Goal: Information Seeking & Learning: Learn about a topic

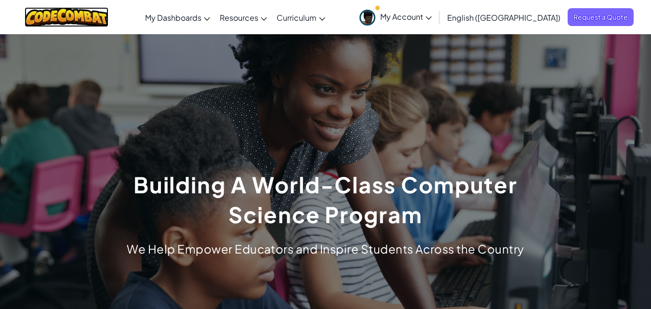
click at [101, 23] on img at bounding box center [67, 17] width 84 height 20
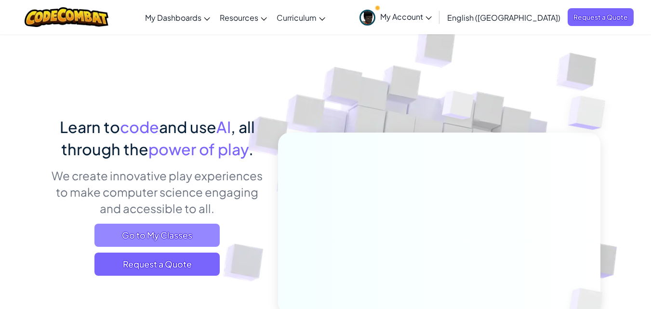
click at [183, 244] on span "Go to My Classes" at bounding box center [156, 235] width 125 height 23
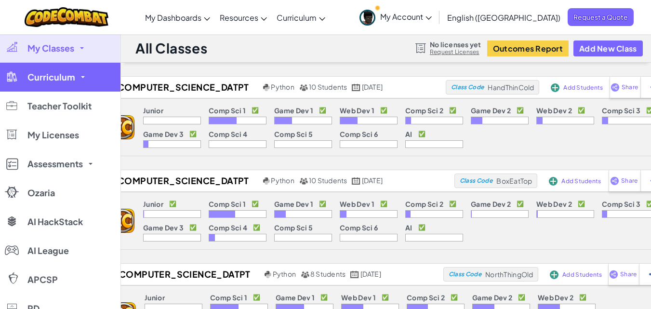
click at [64, 82] on link "Curriculum" at bounding box center [60, 77] width 120 height 29
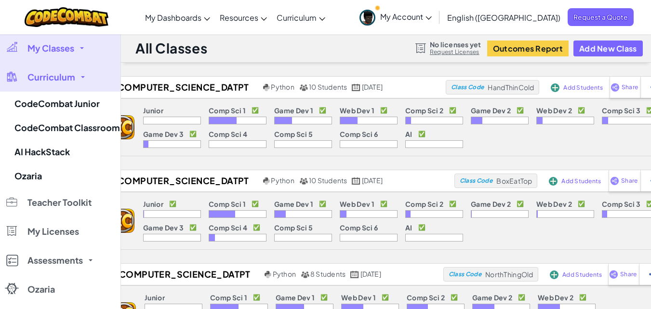
click at [55, 60] on link "My Classes" at bounding box center [60, 48] width 120 height 29
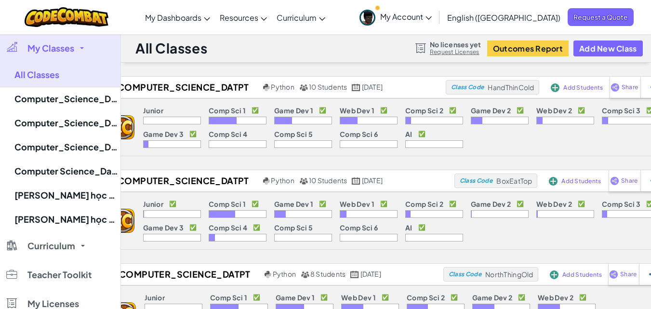
click at [58, 46] on span "My Classes" at bounding box center [50, 48] width 47 height 9
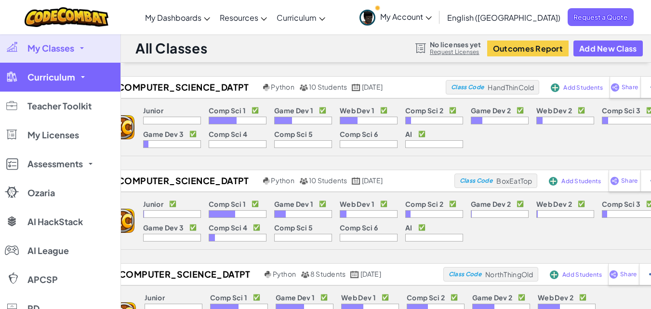
click at [56, 80] on span "Curriculum" at bounding box center [51, 77] width 48 height 9
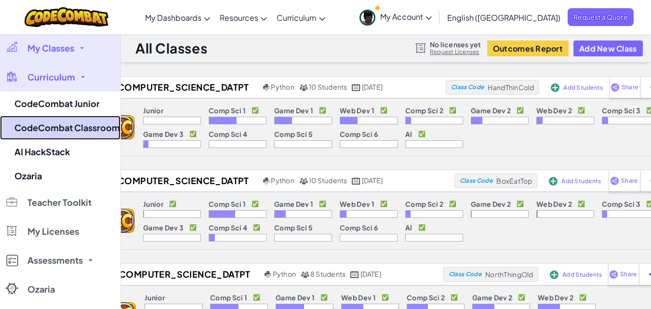
click at [62, 130] on link "CodeCombat Classroom" at bounding box center [60, 128] width 120 height 24
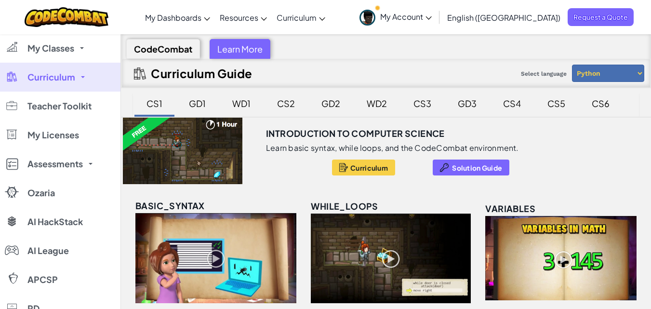
click at [435, 107] on div "CS3" at bounding box center [422, 103] width 37 height 23
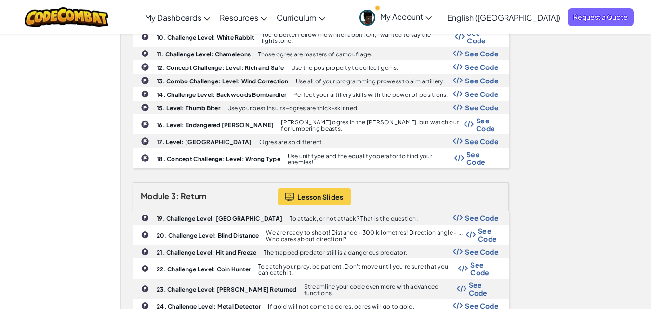
scroll to position [675, 0]
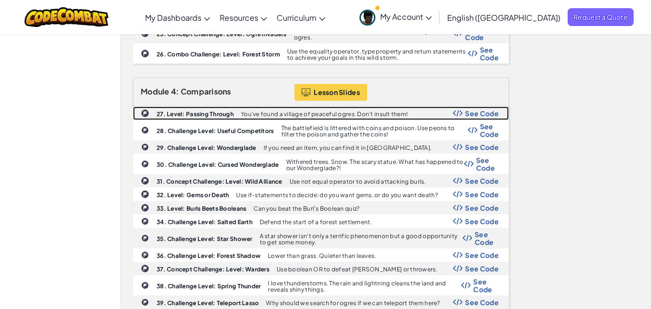
click at [468, 109] on span "See Code" at bounding box center [482, 113] width 34 height 8
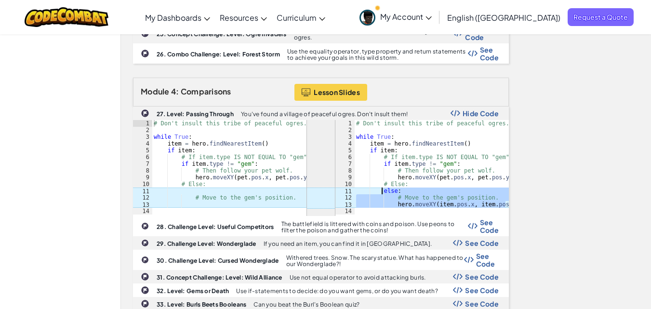
drag, startPoint x: 506, startPoint y: 186, endPoint x: 381, endPoint y: 171, distance: 125.7
click at [381, 171] on div "# Don't insult this tribe of peaceful ogres. while True : item = hero . findNea…" at bounding box center [431, 174] width 155 height 108
click at [419, 182] on div "# Don't insult this tribe of peaceful ogres. while True : item = hero . findNea…" at bounding box center [431, 167] width 155 height 94
drag, startPoint x: 508, startPoint y: 186, endPoint x: 395, endPoint y: 185, distance: 113.3
click at [395, 185] on div "# Don't insult this tribe of peaceful ogres. while True : item = hero . findNea…" at bounding box center [431, 174] width 155 height 108
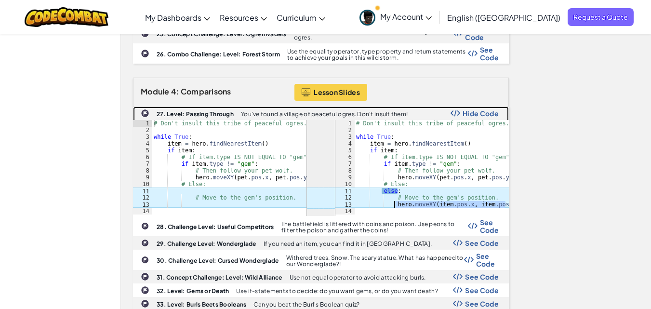
click at [410, 195] on div at bounding box center [321, 168] width 376 height 96
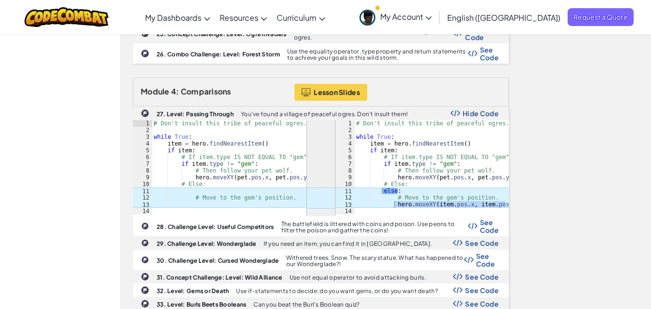
click at [501, 184] on div "# Don't insult this tribe of peaceful ogres. while True : item = hero . findNea…" at bounding box center [431, 167] width 155 height 94
drag, startPoint x: 510, startPoint y: 184, endPoint x: 382, endPoint y: 173, distance: 128.2
click at [383, 173] on div "# Don't insult this tribe of peaceful ogres. while True : item = hero . findNea…" at bounding box center [431, 174] width 155 height 108
drag, startPoint x: 383, startPoint y: 171, endPoint x: 506, endPoint y: 184, distance: 123.6
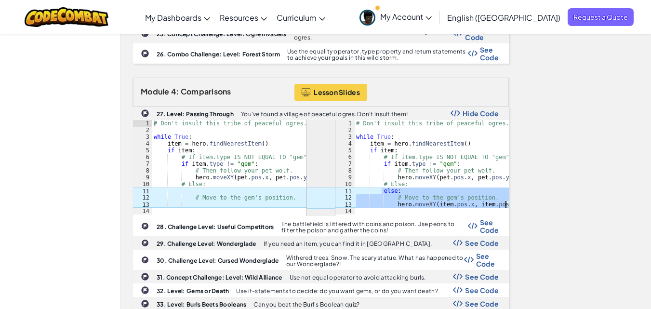
click at [506, 184] on div "# Don't insult this tribe of peaceful ogres. while True : item = hero . findNea…" at bounding box center [431, 174] width 155 height 108
click at [452, 176] on div "# Don't insult this tribe of peaceful ogres. while True : item = hero . findNea…" at bounding box center [431, 167] width 155 height 94
drag, startPoint x: 394, startPoint y: 187, endPoint x: 507, endPoint y: 182, distance: 113.3
click at [507, 182] on div "# Don't insult this tribe of peaceful ogres. while True : item = hero . findNea…" at bounding box center [431, 174] width 155 height 108
type textarea "hero.moveXY(item.pos.x, item.pos.y)"
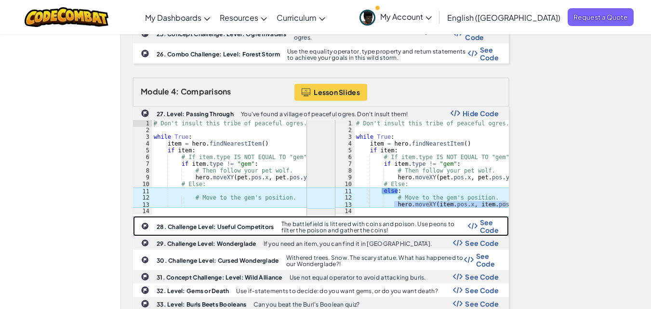
click at [481, 218] on span "See Code" at bounding box center [489, 225] width 19 height 15
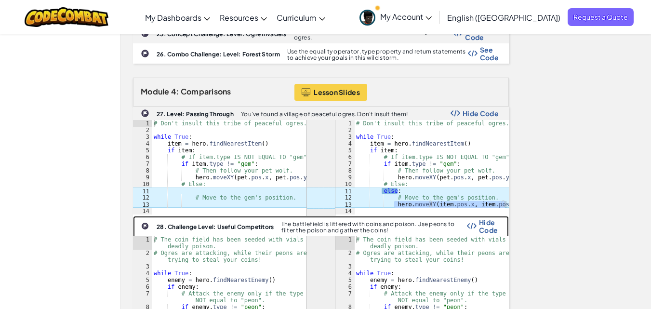
scroll to position [771, 0]
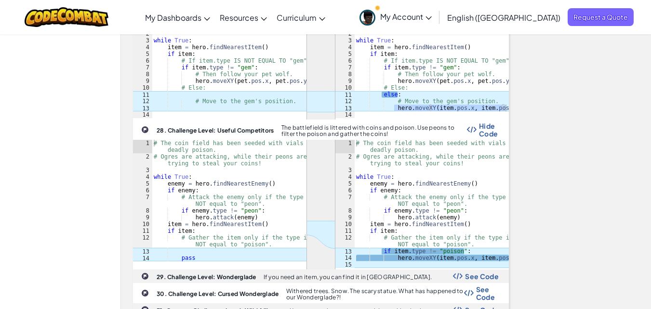
click at [508, 236] on div "# The coin field has been seeded with vials of deadly poison. # Ogres are attac…" at bounding box center [431, 214] width 155 height 148
drag, startPoint x: 507, startPoint y: 237, endPoint x: 382, endPoint y: 229, distance: 124.6
click at [382, 229] on div "# The coin field has been seeded with vials of deadly poison. # Ogres are attac…" at bounding box center [431, 214] width 155 height 148
type textarea "if item.type != "poison": hero.moveXY(item.pos.x, item.pos.y)"
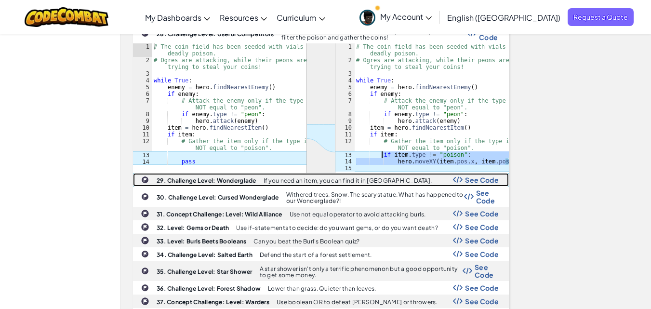
click at [465, 176] on span "See Code" at bounding box center [482, 180] width 34 height 8
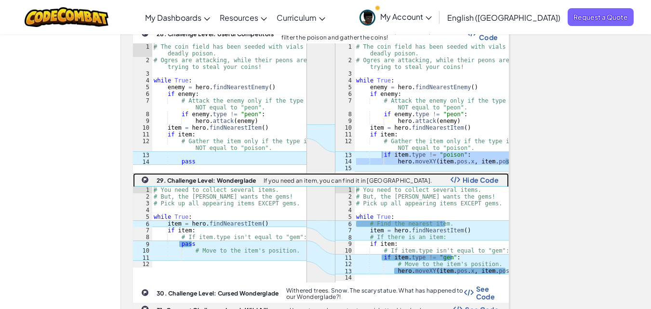
scroll to position [964, 0]
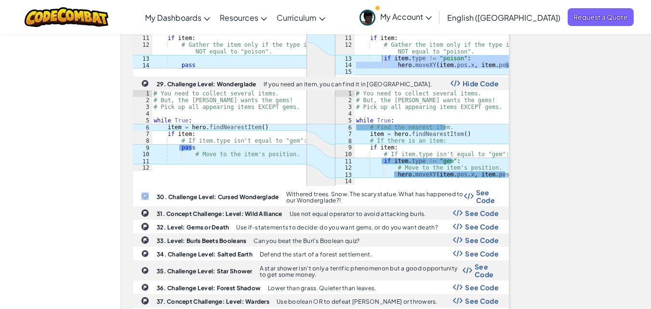
drag, startPoint x: 512, startPoint y: 153, endPoint x: 392, endPoint y: 155, distance: 120.0
click at [392, 155] on div "Module 1: Expressions Lesson Slides 1. Challenge Level: Friend and Foe A brawl …" at bounding box center [321, 204] width 390 height 1939
type textarea "hero.moveXY(item.pos.x, item.pos.y)"
click at [402, 157] on div "# You need to collect several items. # But, the [PERSON_NAME] wants the gems! #…" at bounding box center [431, 144] width 155 height 108
drag, startPoint x: 395, startPoint y: 156, endPoint x: 507, endPoint y: 153, distance: 112.3
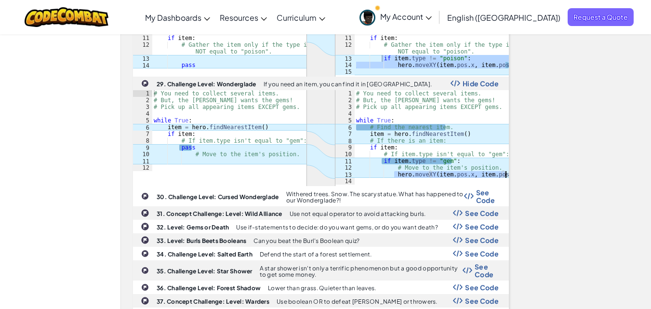
click at [507, 153] on div "# You need to collect several items. # But, the [PERSON_NAME] wants the gems! #…" at bounding box center [431, 144] width 155 height 108
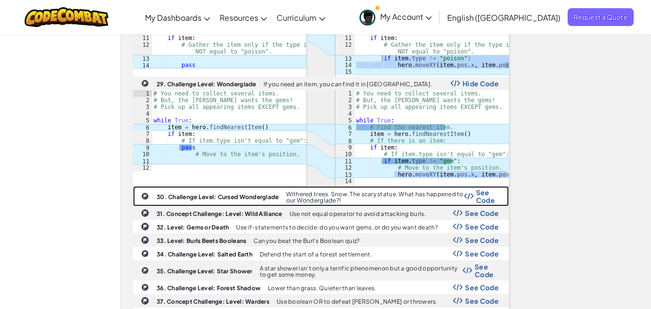
click at [476, 188] on div "See Code" at bounding box center [481, 195] width 35 height 15
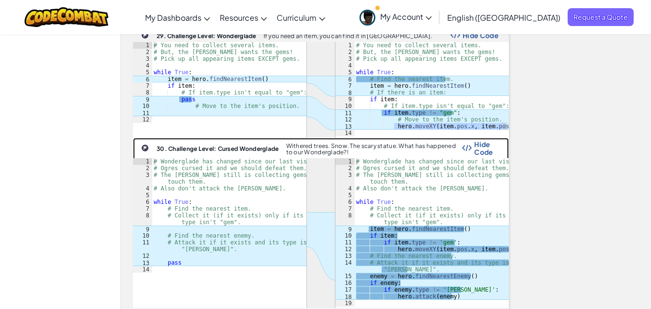
scroll to position [1109, 0]
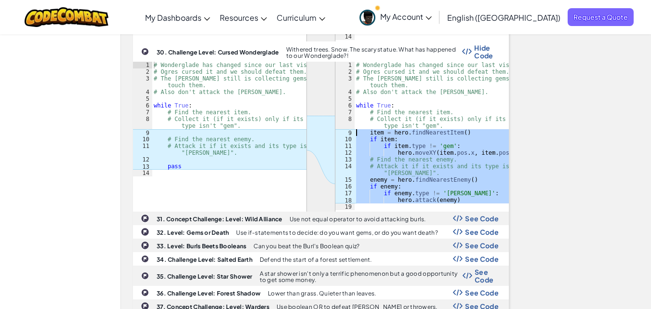
drag, startPoint x: 456, startPoint y: 184, endPoint x: 340, endPoint y: 113, distance: 135.6
click at [340, 113] on div "1 2 3 4 5 6 7 8 9 10 11 12 13 14 15 16 17 18 19 # Wonderglade has changed since…" at bounding box center [422, 136] width 174 height 148
click at [468, 122] on div "# Wonderglade has changed since our last visit. # Ogres cursed it and we should…" at bounding box center [431, 136] width 155 height 148
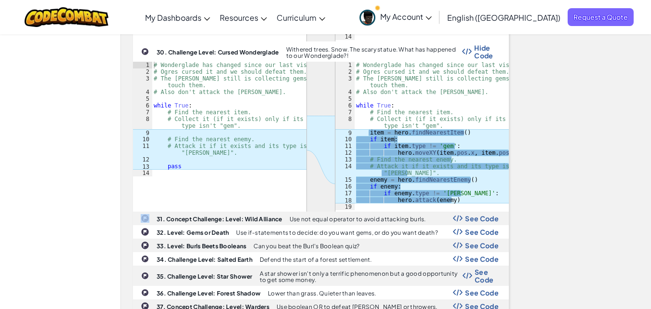
drag, startPoint x: 511, startPoint y: 135, endPoint x: 368, endPoint y: 112, distance: 145.0
click at [368, 112] on div "Module 1: Expressions Lesson Slides 1. Challenge Level: Friend and Foe A brawl …" at bounding box center [321, 134] width 390 height 2089
click at [368, 113] on div "# Wonderglade has changed since our last visit. # Ogres cursed it and we should…" at bounding box center [431, 143] width 155 height 162
click at [519, 126] on div "Module 1: Expressions Lesson Slides 1. Challenge Level: Friend and Foe A brawl …" at bounding box center [386, 134] width 521 height 2089
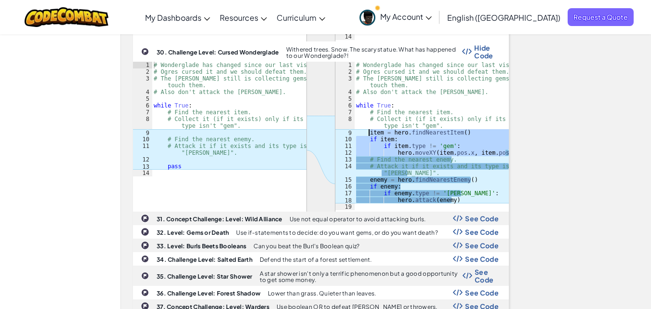
drag, startPoint x: 508, startPoint y: 133, endPoint x: 370, endPoint y: 113, distance: 140.3
click at [370, 113] on div "# Wonderglade has changed since our last visit. # Ogres cursed it and we should…" at bounding box center [431, 143] width 155 height 162
type textarea "item = hero.findNearestItem() if item:"
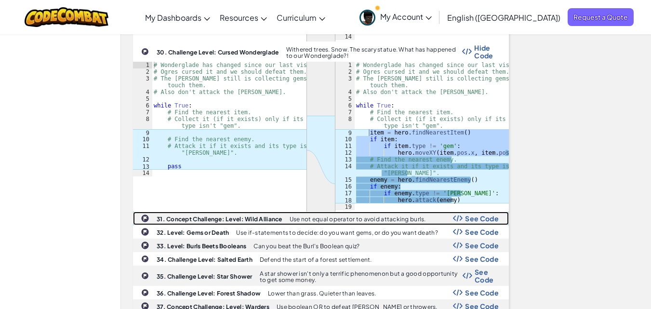
click at [485, 214] on span "See Code" at bounding box center [482, 218] width 34 height 8
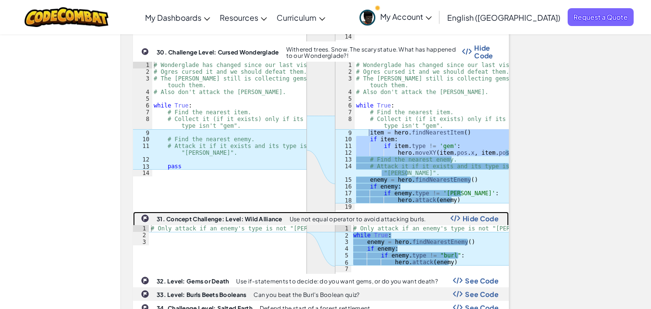
scroll to position [1157, 0]
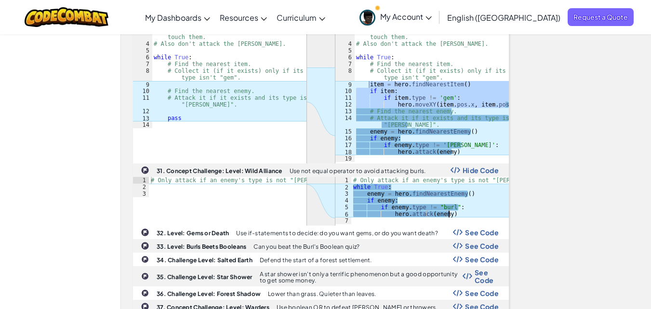
click at [463, 191] on div "# Only attack if an enemy's type is not "[PERSON_NAME]" while True : enemy = he…" at bounding box center [430, 207] width 158 height 61
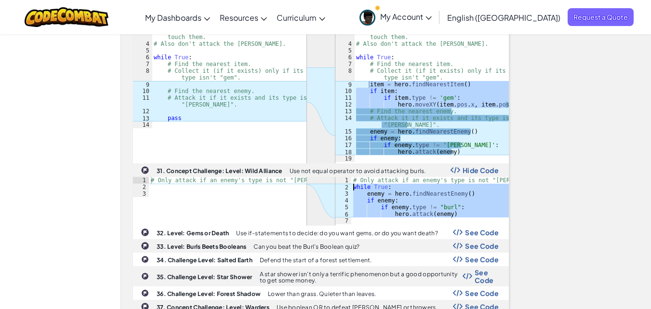
drag, startPoint x: 460, startPoint y: 197, endPoint x: 345, endPoint y: 168, distance: 119.2
click at [345, 177] on div "hero.attack(enemy) 1 2 3 4 5 6 7 # Only attack if an enemy's type is not "[PERS…" at bounding box center [422, 200] width 174 height 47
type textarea "while True: enemy = hero.findNearestEnemy()"
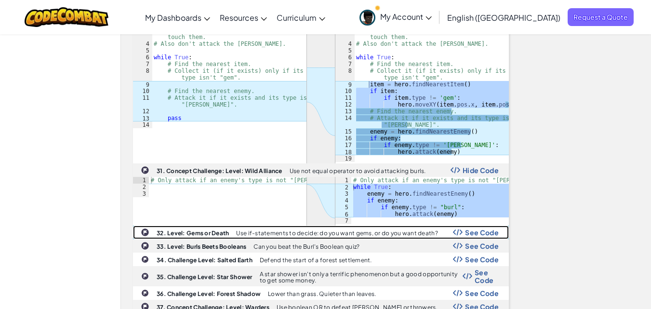
click at [496, 228] on span "See Code" at bounding box center [482, 232] width 34 height 8
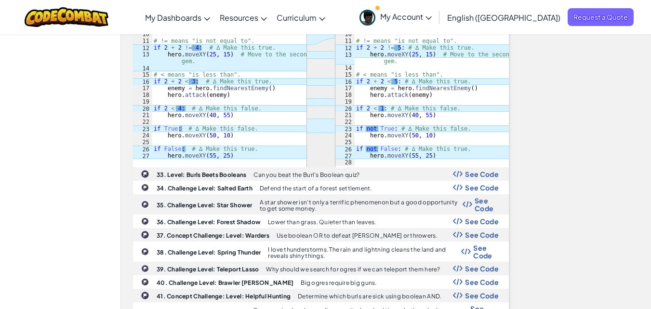
scroll to position [1398, 0]
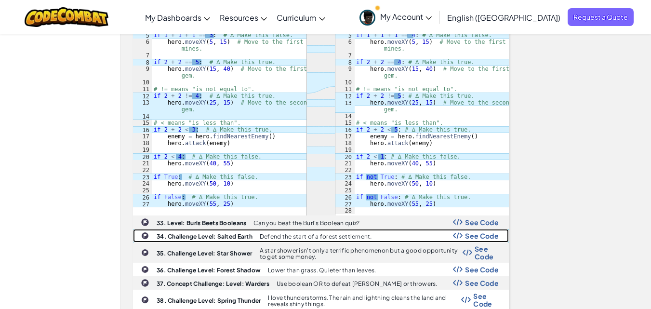
click at [479, 232] on span "See Code" at bounding box center [482, 236] width 34 height 8
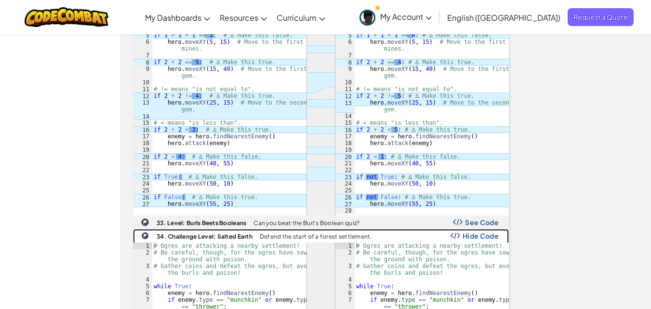
scroll to position [1542, 0]
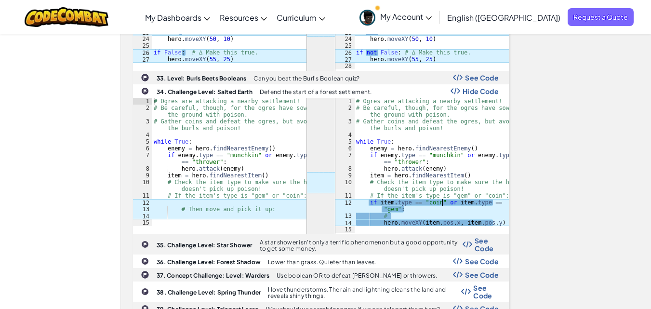
click at [443, 180] on div "# Ogres are attacking a nearby settlement! # Be careful, though, for the ogres …" at bounding box center [431, 172] width 155 height 148
click at [420, 203] on div "# Ogres are attacking a nearby settlement! # Be careful, though, for the ogres …" at bounding box center [431, 172] width 155 height 148
drag, startPoint x: 404, startPoint y: 188, endPoint x: 368, endPoint y: 183, distance: 37.0
click at [368, 183] on div "# Ogres are attacking a nearby settlement! # Be careful, though, for the ogres …" at bounding box center [431, 172] width 155 height 148
type textarea "if item.type == "coin" or item.type == "gem":"
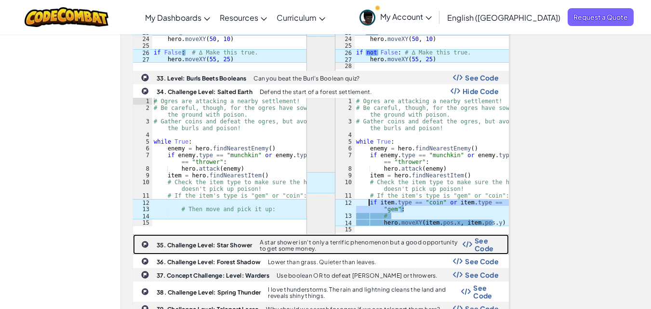
click at [476, 237] on span "See Code" at bounding box center [487, 244] width 24 height 15
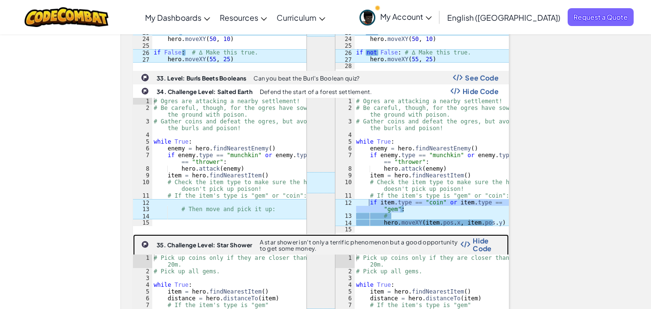
scroll to position [1687, 0]
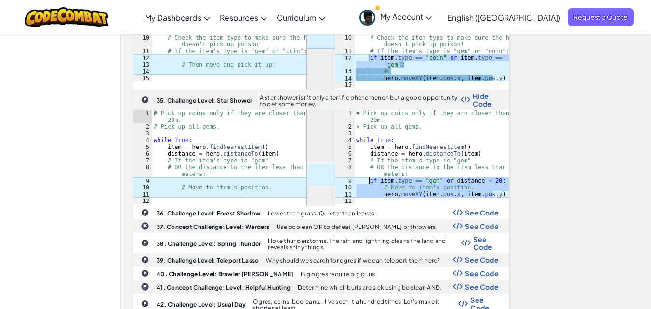
drag, startPoint x: 499, startPoint y: 175, endPoint x: 370, endPoint y: 159, distance: 130.2
click at [370, 159] on div "# Pick up coins only if they are closer than 20m. # Pick up all gems. while Tru…" at bounding box center [431, 167] width 155 height 115
type textarea "if item.type == "gem" or distance < 20: # Move to item's position."
